Goal: Find specific page/section: Find specific page/section

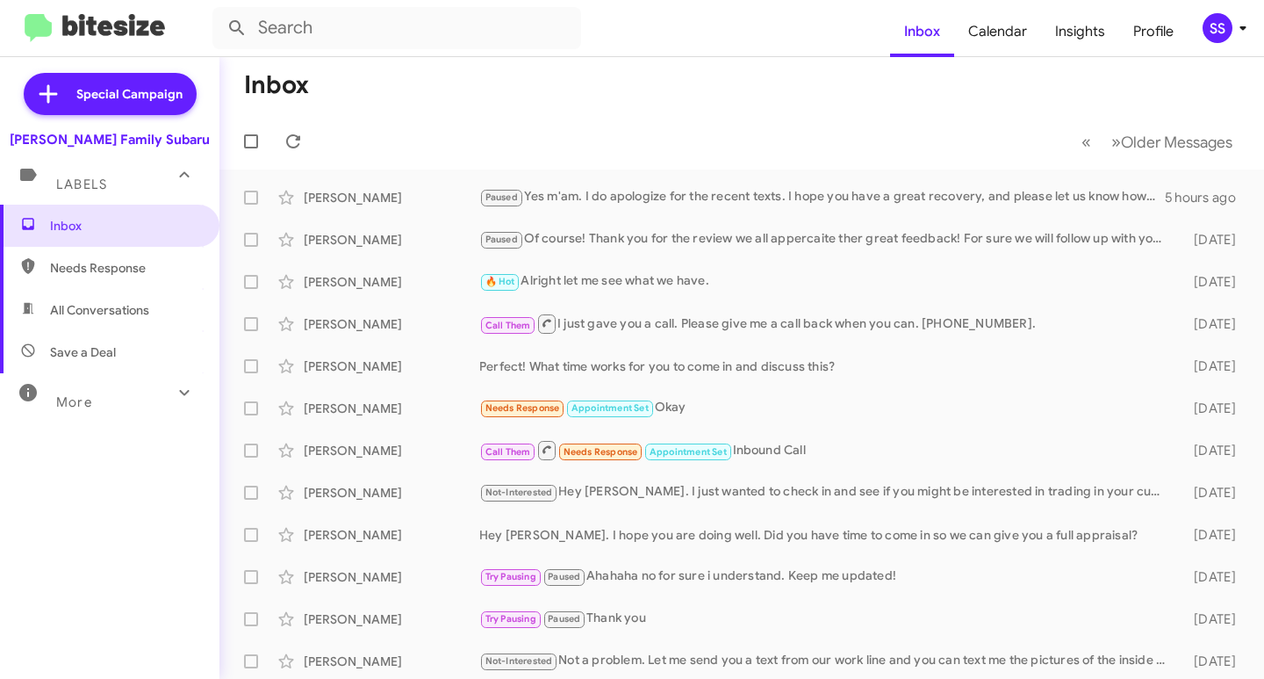
click at [87, 347] on span "Save a Deal" at bounding box center [83, 352] width 66 height 18
type input "in:not-interested"
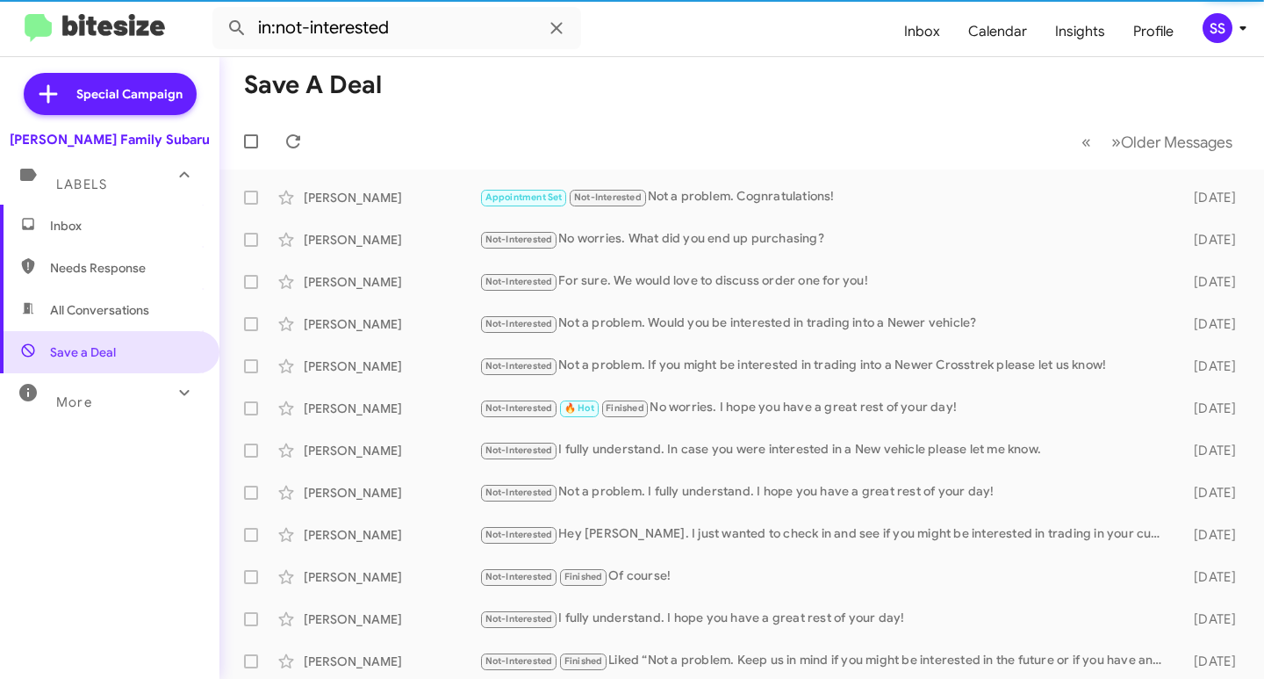
click at [113, 226] on span "Inbox" at bounding box center [124, 226] width 149 height 18
